Goal: Task Accomplishment & Management: Complete application form

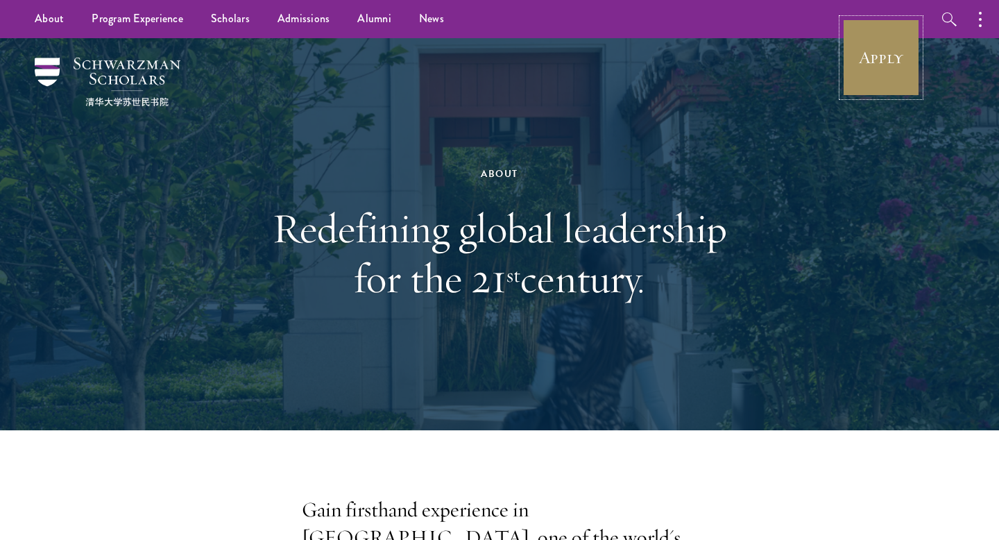
click at [889, 65] on link "Apply" at bounding box center [881, 58] width 78 height 78
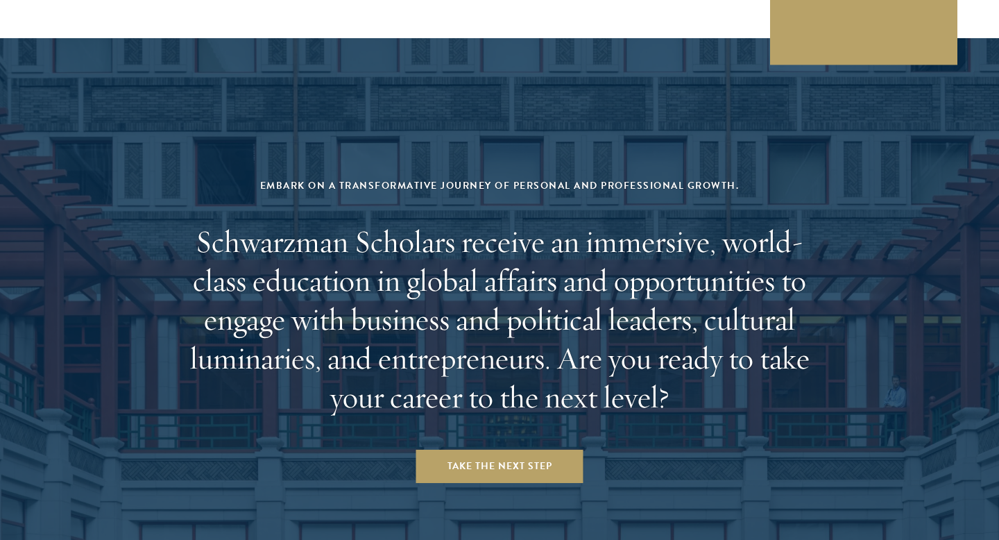
scroll to position [5788, 0]
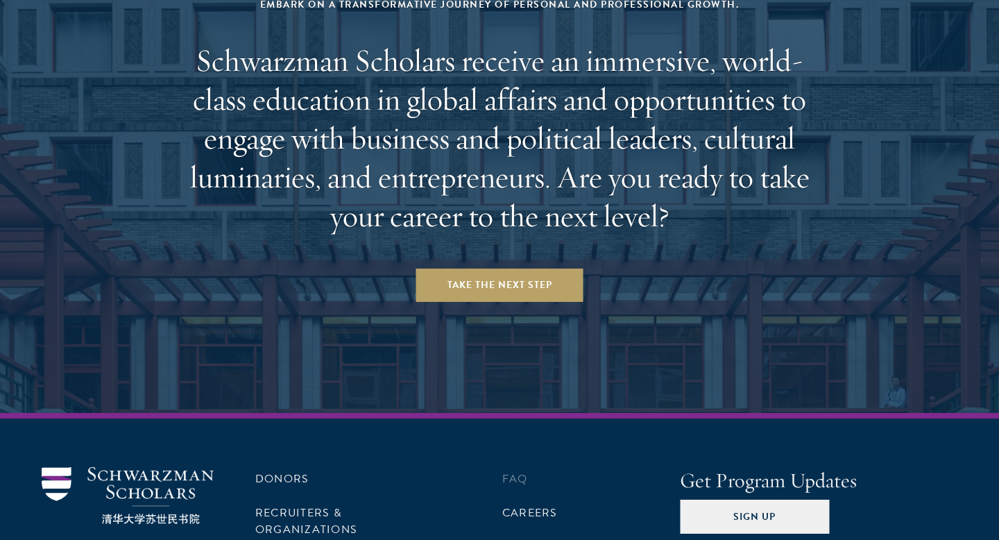
click at [518, 467] on li "FAQ" at bounding box center [591, 479] width 178 height 24
click at [162, 467] on img at bounding box center [128, 496] width 172 height 58
